Goal: Task Accomplishment & Management: Use online tool/utility

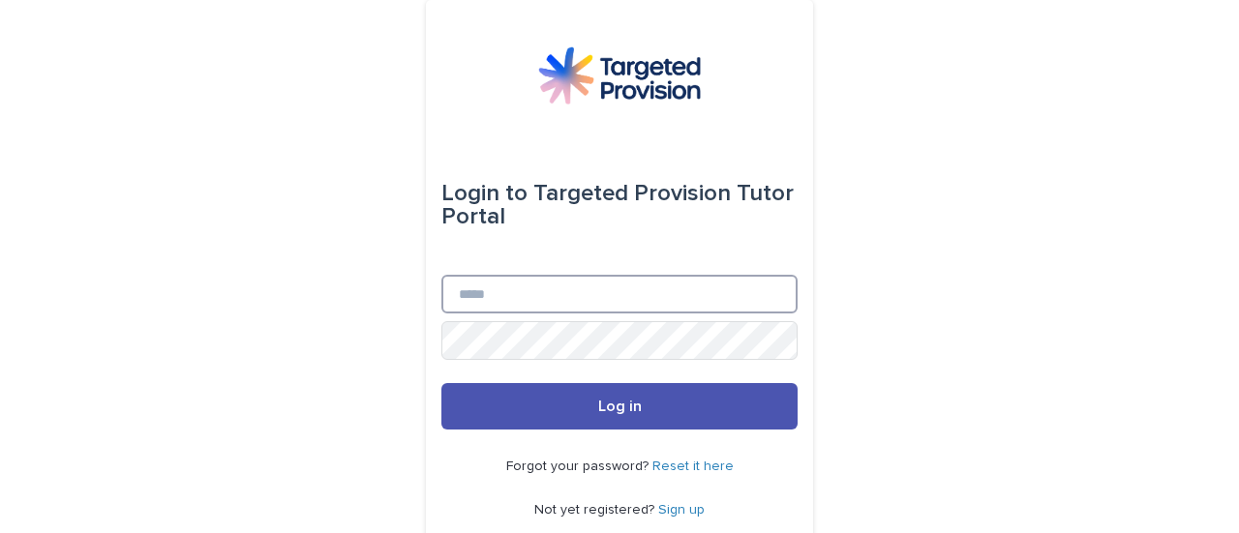
click at [643, 278] on input "Email" at bounding box center [619, 294] width 356 height 39
type input "*"
type input "**********"
click at [441, 383] on button "Log in" at bounding box center [619, 406] width 356 height 46
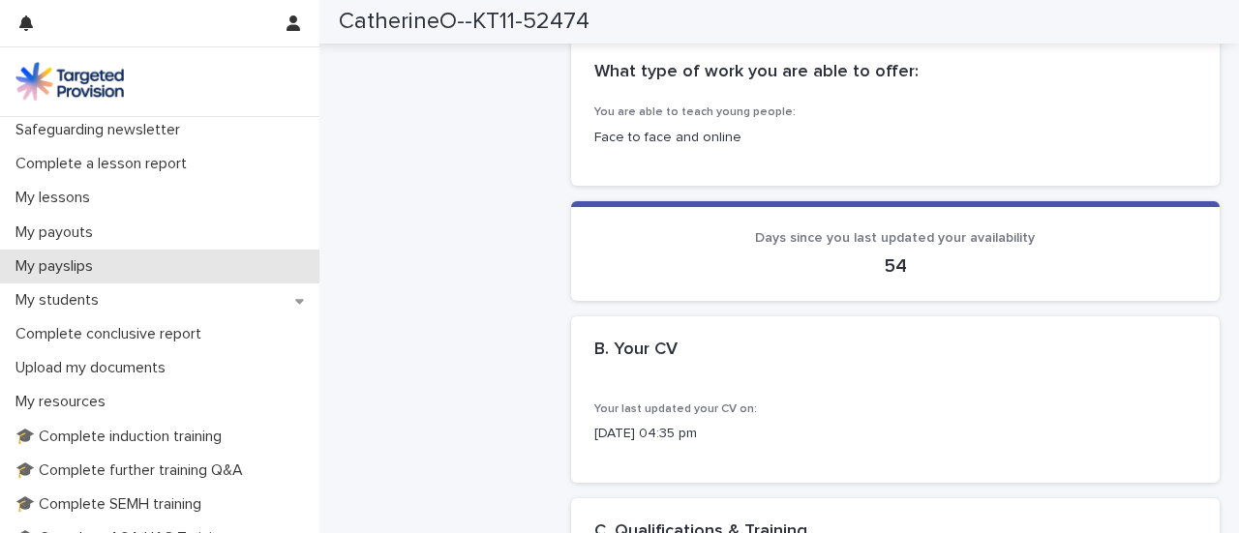
scroll to position [224, 0]
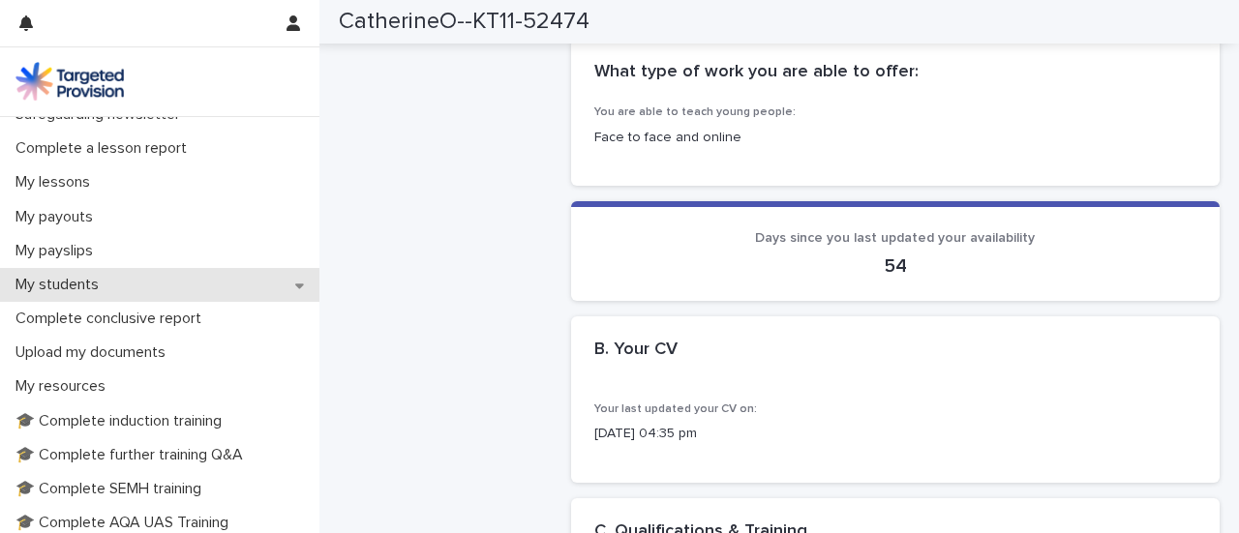
click at [87, 278] on p "My students" at bounding box center [61, 285] width 106 height 18
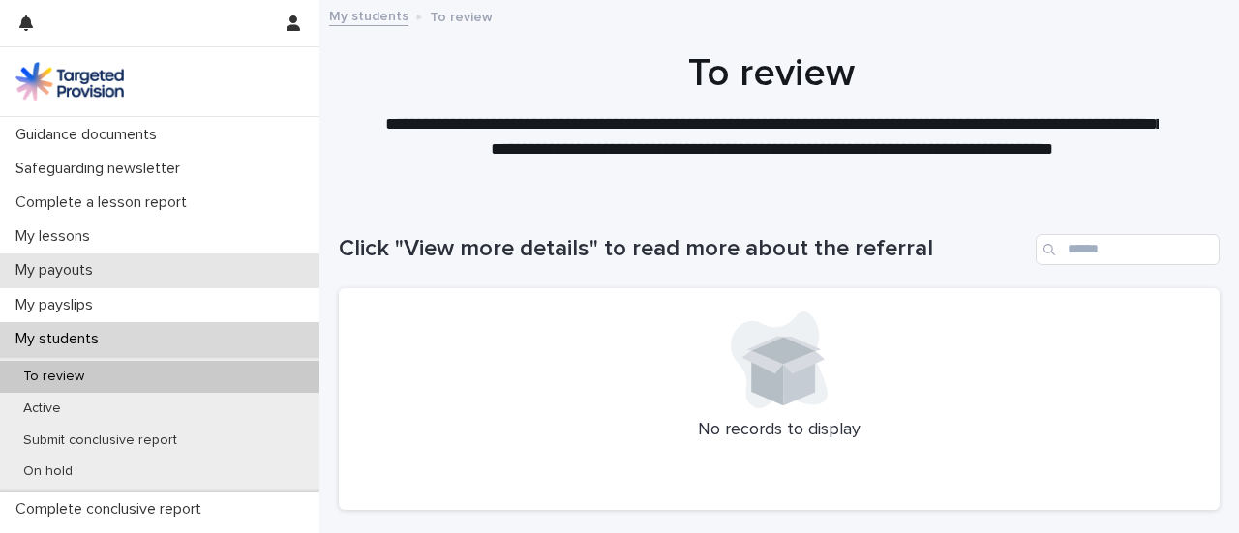
scroll to position [177, 0]
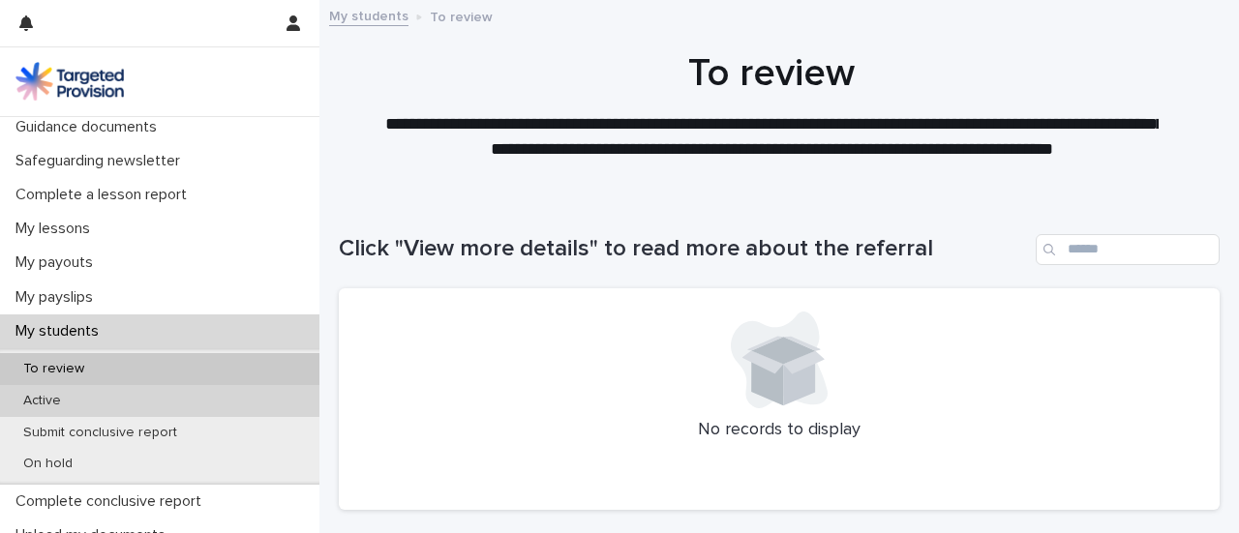
click at [122, 404] on div "Active" at bounding box center [159, 401] width 319 height 32
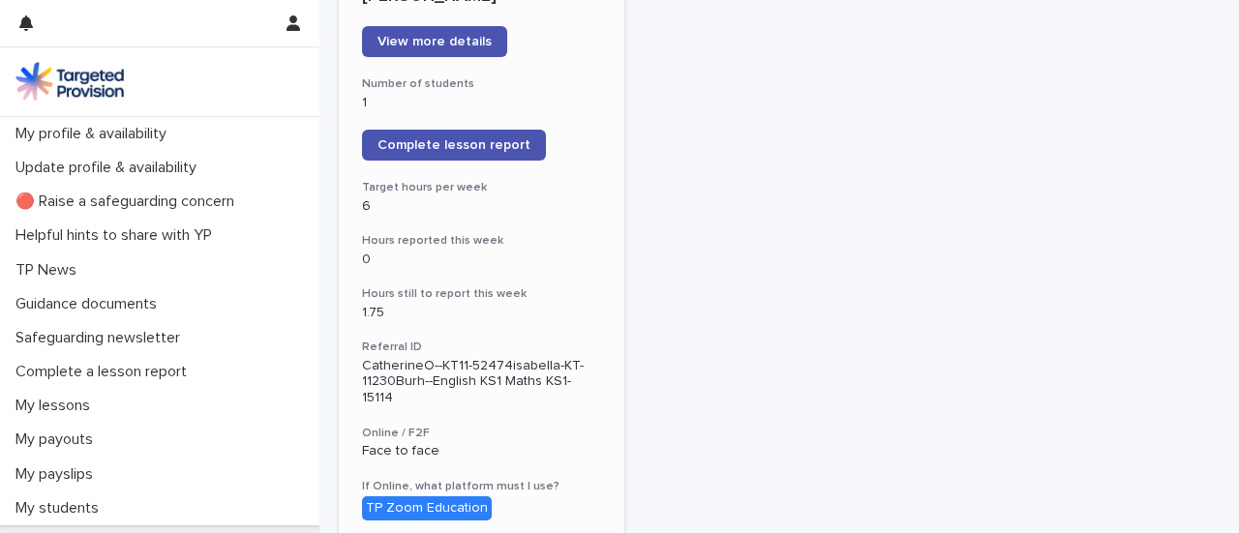
scroll to position [296, 0]
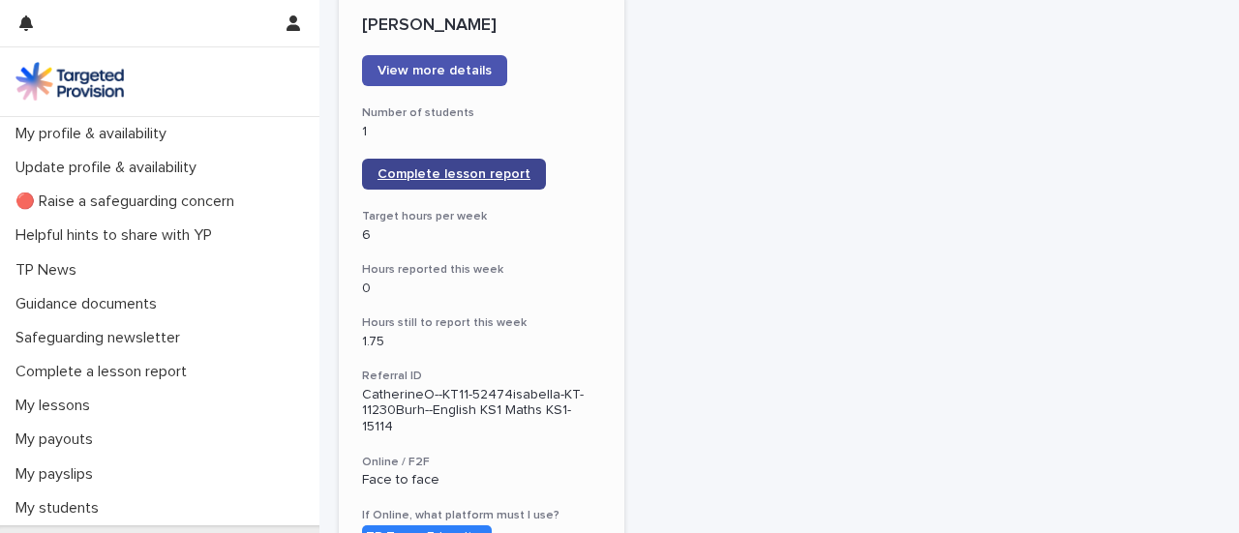
click at [493, 173] on span "Complete lesson report" at bounding box center [454, 174] width 153 height 14
